Goal: Task Accomplishment & Management: Use online tool/utility

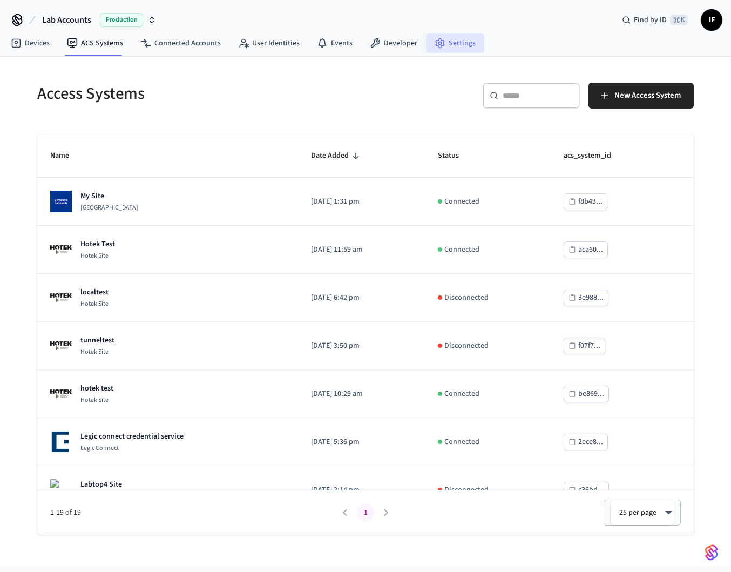
click at [440, 42] on link "Settings" at bounding box center [455, 42] width 58 height 19
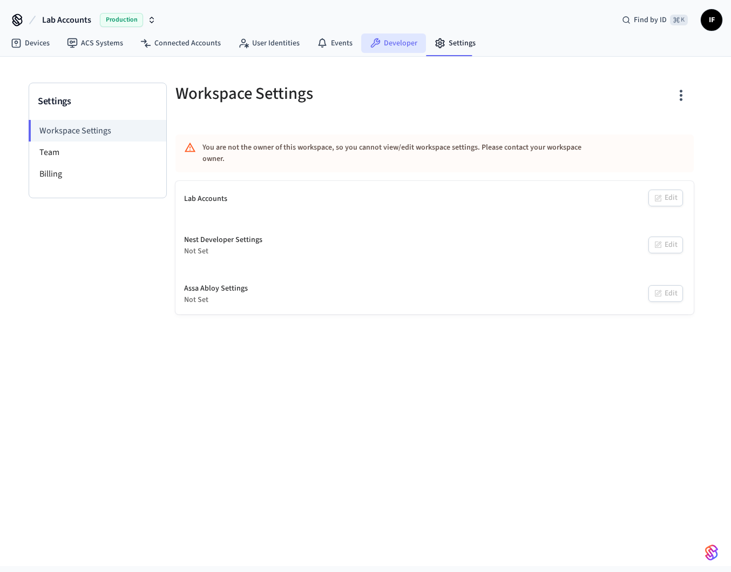
click at [391, 42] on link "Developer" at bounding box center [393, 42] width 65 height 19
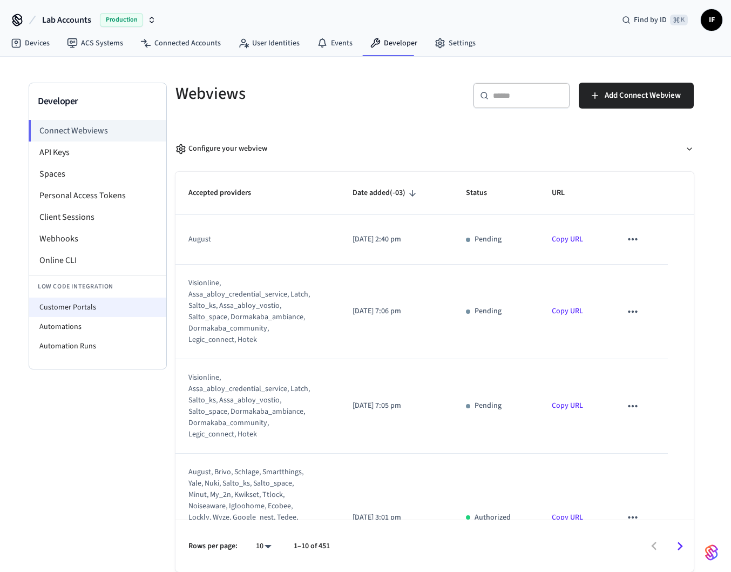
click at [89, 306] on li "Customer Portals" at bounding box center [97, 306] width 137 height 19
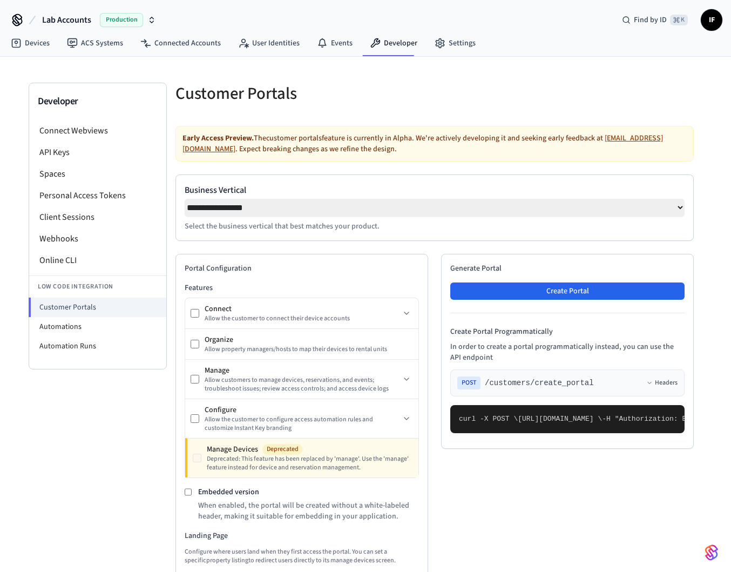
select select "**********"
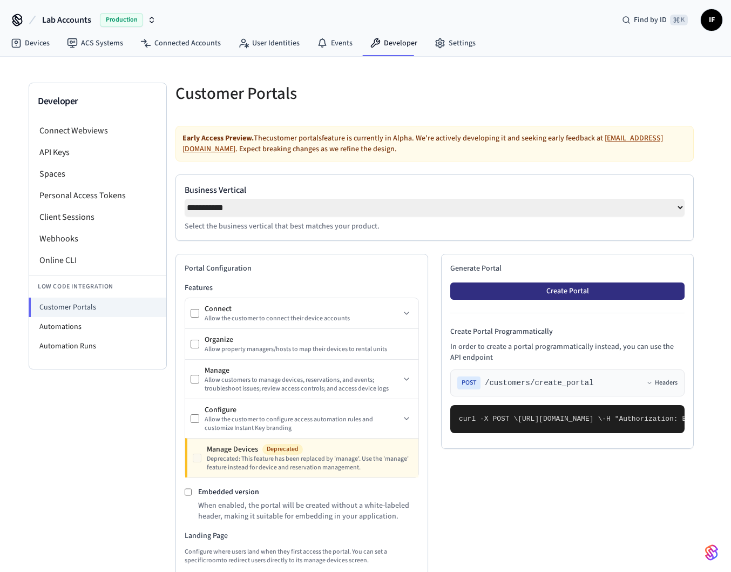
click at [526, 293] on button "Create Portal" at bounding box center [567, 290] width 234 height 17
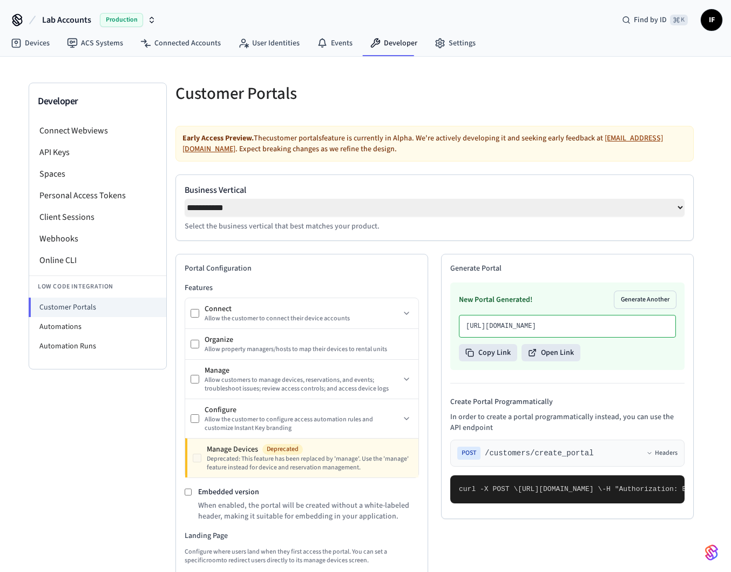
click at [567, 362] on div "New Portal Generated! Generate Another [URL][DOMAIN_NAME] Copy Link Open Link" at bounding box center [567, 325] width 234 height 87
click at [560, 361] on button "Open Link" at bounding box center [551, 352] width 59 height 17
click at [52, 421] on div "Developer Connect Webviews API Keys Spaces Personal Access Tokens Client Sessio…" at bounding box center [98, 550] width 138 height 934
